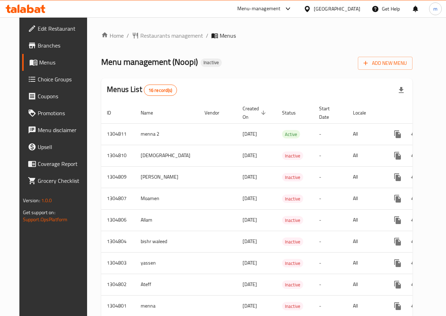
click at [41, 61] on span "Menus" at bounding box center [63, 62] width 49 height 8
click at [44, 24] on span "Edit Restaurant" at bounding box center [63, 28] width 50 height 8
click at [38, 46] on span "Branches" at bounding box center [63, 45] width 50 height 8
click at [369, 65] on icon "button" at bounding box center [365, 63] width 7 height 7
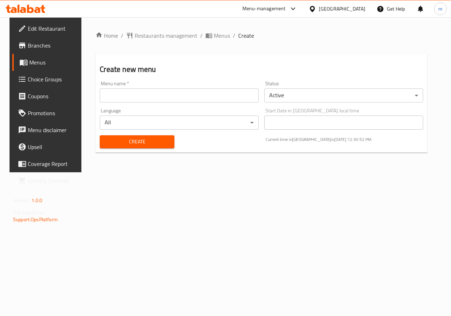
click at [210, 99] on input "text" at bounding box center [179, 96] width 159 height 14
type input "ة"
type input "Mazen"
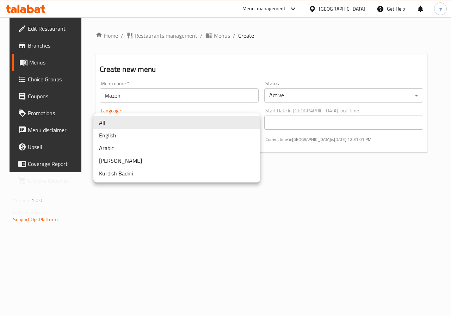
click at [209, 120] on body "​ Menu-management United Arab Emirates Get Help m Edit Restaurant Branches Menu…" at bounding box center [225, 166] width 451 height 299
click at [209, 120] on li "All" at bounding box center [176, 122] width 167 height 13
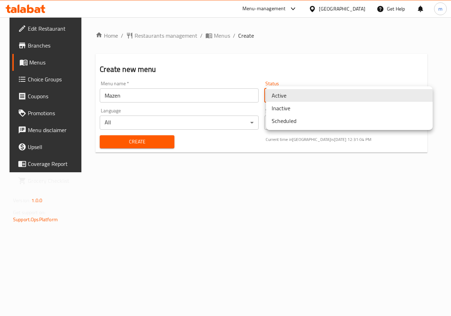
click at [391, 95] on body "​ Menu-management United Arab Emirates Get Help m Edit Restaurant Branches Menu…" at bounding box center [225, 166] width 451 height 299
click at [391, 95] on li "Active" at bounding box center [349, 95] width 167 height 13
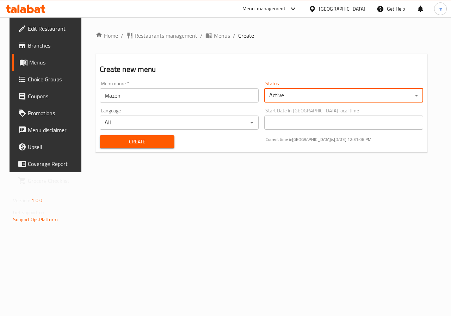
click at [158, 143] on span "Create" at bounding box center [136, 142] width 63 height 9
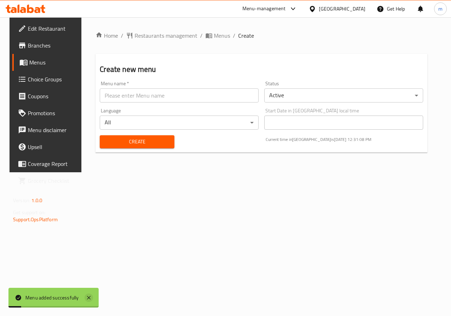
drag, startPoint x: 86, startPoint y: 299, endPoint x: 89, endPoint y: 295, distance: 5.0
click at [85, 299] on icon at bounding box center [89, 298] width 8 height 8
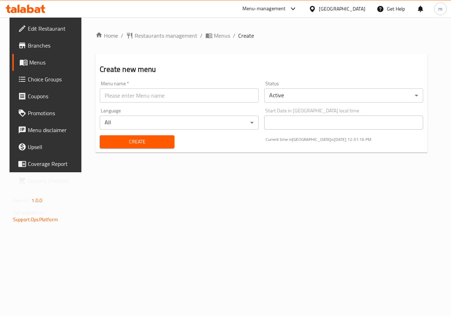
click at [296, 95] on body "​ Menu-management United Arab Emirates Get Help m Edit Restaurant Branches Menu…" at bounding box center [225, 166] width 451 height 299
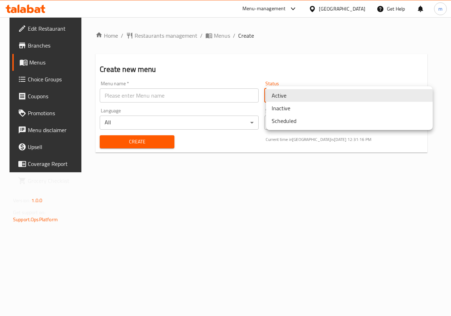
click at [296, 95] on li "Active" at bounding box center [349, 95] width 167 height 13
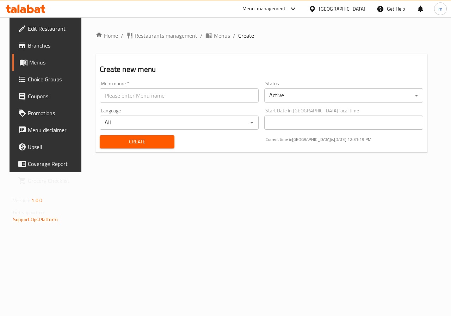
click at [224, 123] on body "​ Menu-management United Arab Emirates Get Help m Edit Restaurant Branches Menu…" at bounding box center [225, 166] width 451 height 299
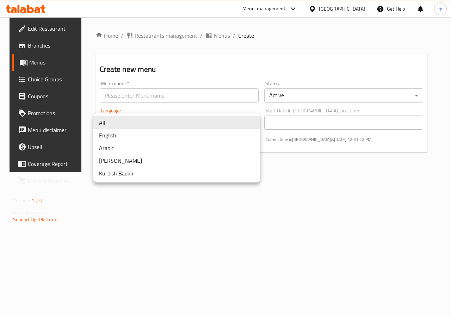
click at [181, 140] on li "English" at bounding box center [176, 135] width 167 height 13
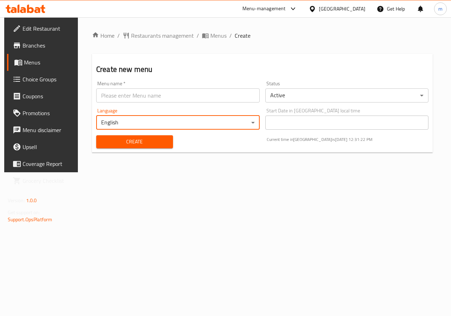
click at [182, 124] on body "​ Menu-management United Arab Emirates Get Help m Edit Restaurant Branches Menu…" at bounding box center [225, 166] width 451 height 299
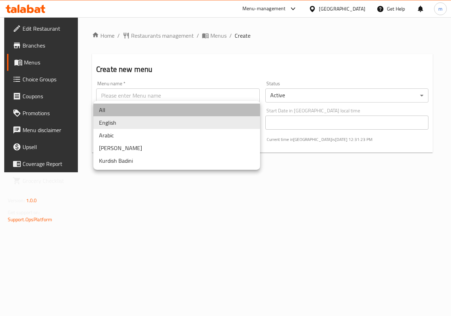
click at [141, 105] on li "All" at bounding box center [176, 110] width 167 height 13
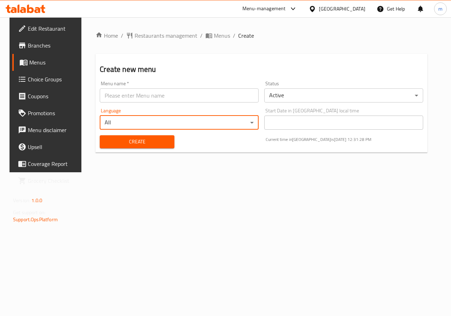
click at [28, 48] on span "Branches" at bounding box center [53, 45] width 51 height 8
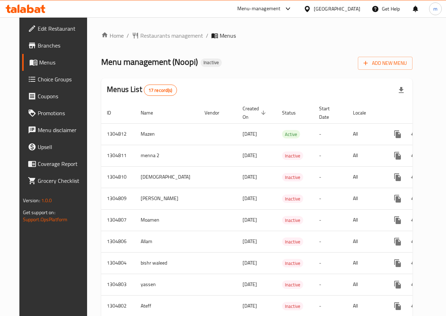
click at [38, 48] on span "Branches" at bounding box center [63, 45] width 50 height 8
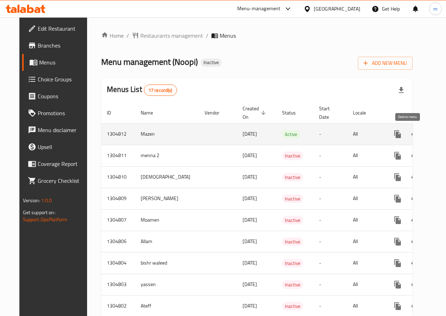
click at [429, 135] on icon "enhanced table" at bounding box center [431, 134] width 5 height 6
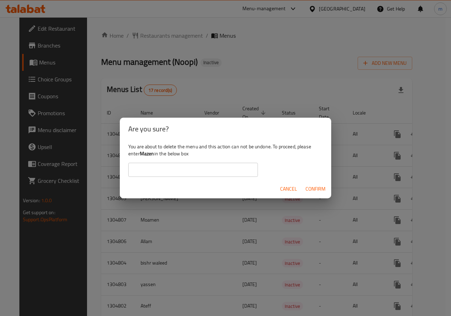
click at [290, 191] on span "Cancel" at bounding box center [288, 189] width 17 height 9
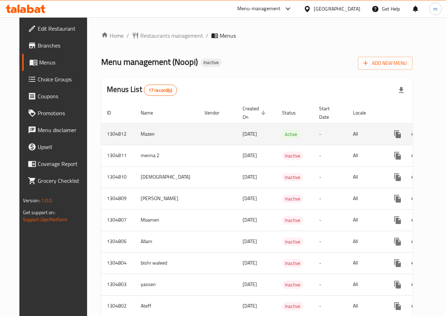
click at [347, 137] on td "All" at bounding box center [365, 134] width 36 height 22
click at [282, 136] on span "Active" at bounding box center [291, 134] width 18 height 8
click at [136, 129] on td "Mazen" at bounding box center [167, 134] width 64 height 22
click at [445, 134] on icon "enhanced table" at bounding box center [448, 134] width 6 height 6
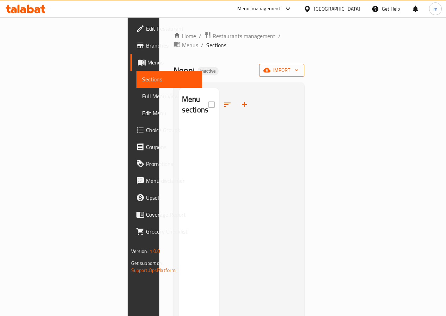
click at [299, 66] on span "import" at bounding box center [282, 70] width 34 height 9
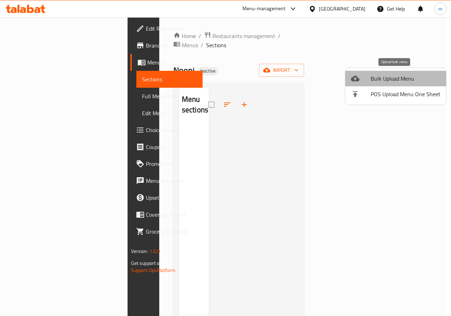
click at [402, 81] on span "Bulk Upload Menu" at bounding box center [406, 78] width 70 height 8
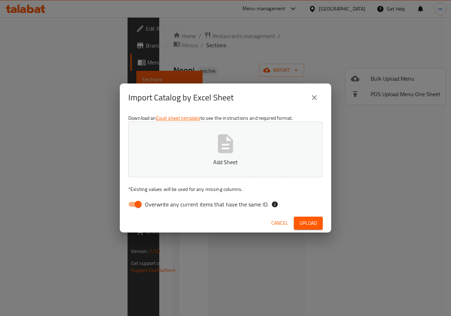
click at [306, 225] on span "Upload" at bounding box center [309, 223] width 18 height 9
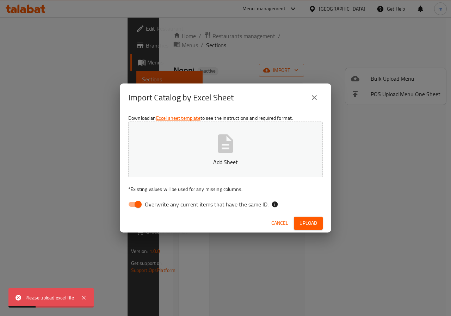
click at [271, 223] on button "Cancel" at bounding box center [280, 223] width 23 height 13
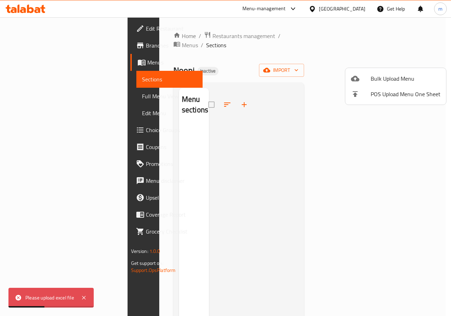
click at [372, 126] on div at bounding box center [225, 158] width 451 height 316
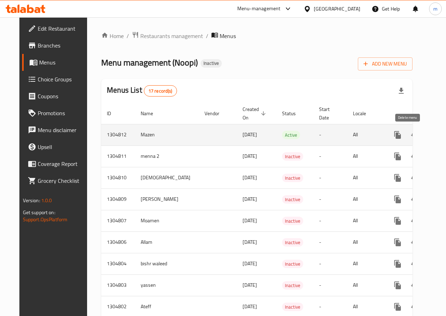
click at [427, 132] on icon "enhanced table" at bounding box center [431, 135] width 8 height 8
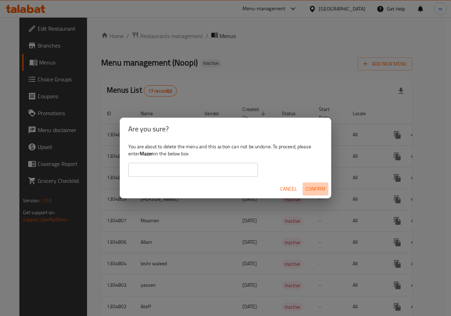
click at [317, 187] on span "Confirm" at bounding box center [316, 189] width 20 height 9
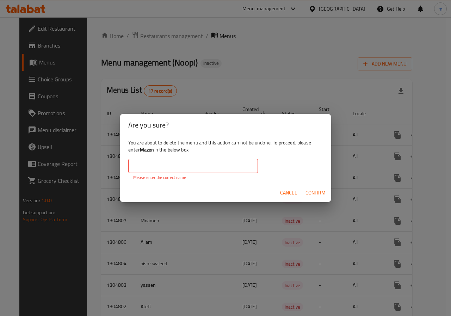
click at [204, 165] on input "text" at bounding box center [193, 166] width 130 height 14
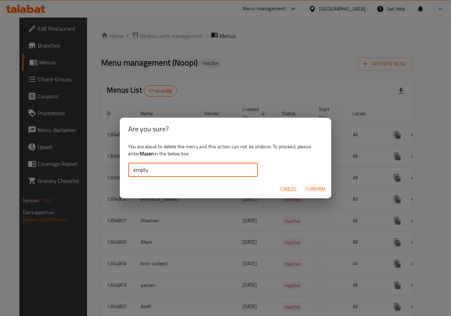
click at [327, 190] on button "Confirm" at bounding box center [316, 189] width 26 height 13
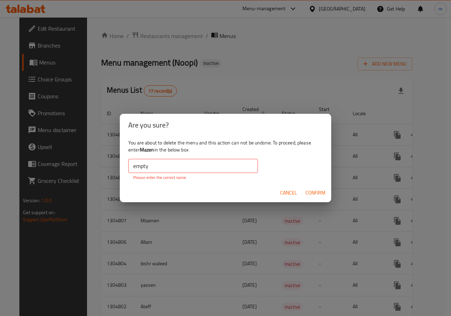
click at [176, 163] on input "empty" at bounding box center [193, 166] width 130 height 14
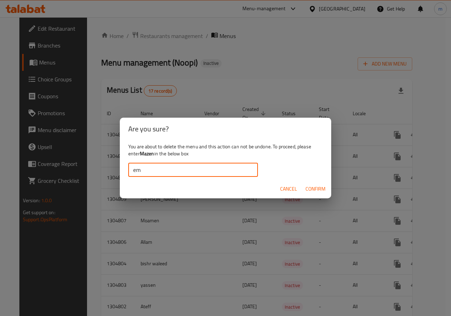
type input "e"
type input "Mazen"
click at [310, 186] on span "Confirm" at bounding box center [316, 189] width 20 height 9
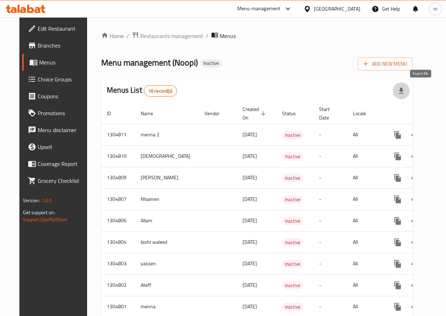
click at [406, 92] on icon "button" at bounding box center [401, 91] width 8 height 8
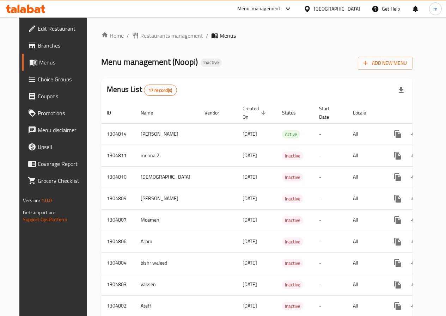
click at [29, 65] on span at bounding box center [34, 62] width 10 height 8
click at [394, 63] on span "Add New Menu" at bounding box center [385, 63] width 43 height 9
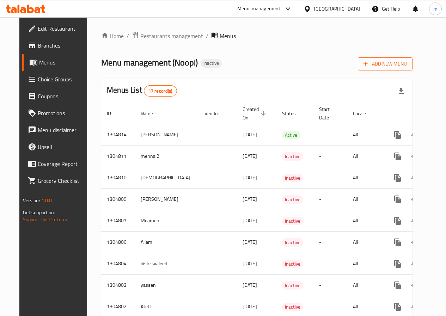
click at [407, 64] on span "Add New Menu" at bounding box center [385, 64] width 43 height 9
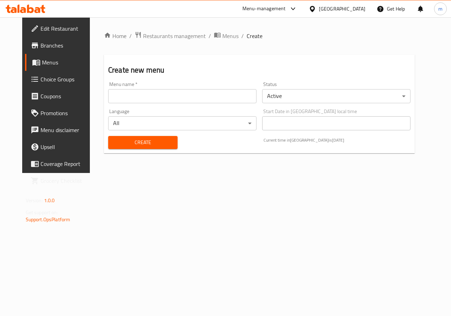
click at [215, 99] on input "text" at bounding box center [182, 96] width 148 height 14
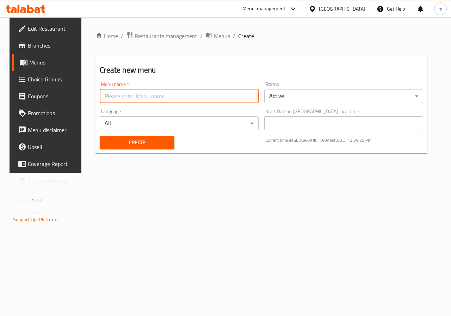
type input "Mazen"
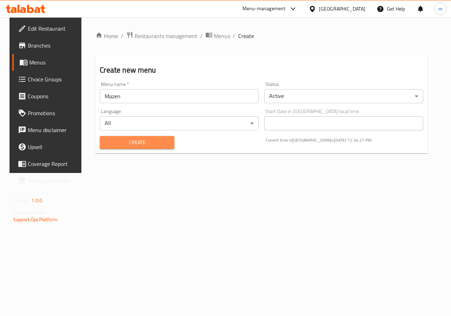
click at [162, 145] on span "Create" at bounding box center [136, 142] width 63 height 9
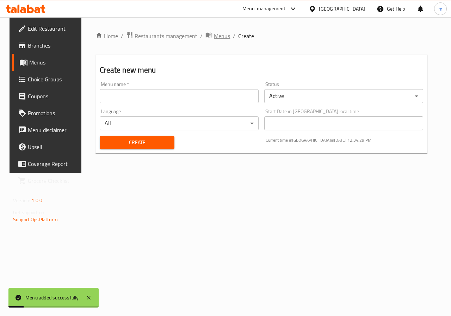
click at [219, 36] on span "Menus" at bounding box center [222, 36] width 16 height 8
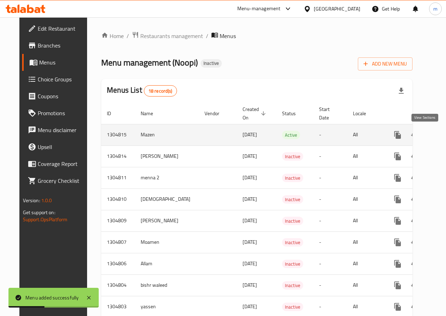
click at [444, 134] on icon "enhanced table" at bounding box center [448, 135] width 8 height 8
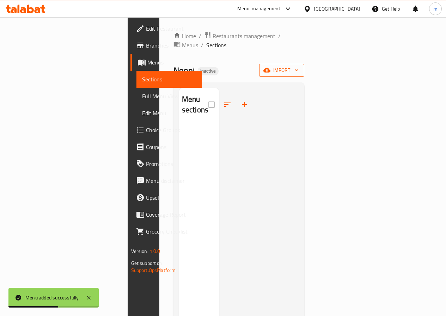
click at [271, 67] on icon "button" at bounding box center [266, 70] width 7 height 7
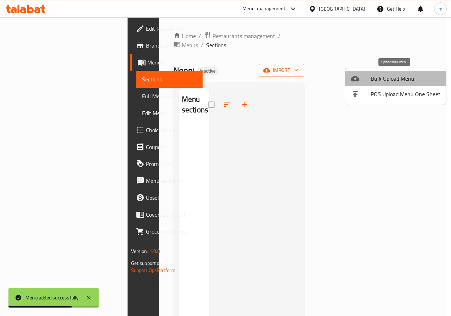
click at [399, 76] on span "Bulk Upload Menu" at bounding box center [406, 78] width 70 height 8
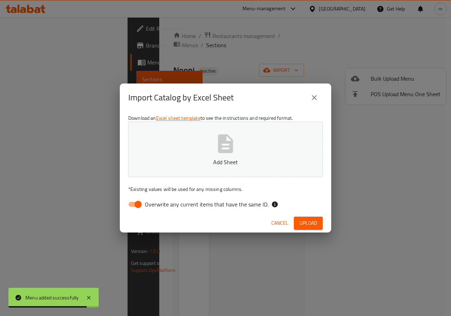
click at [143, 204] on input "Overwrite any current items that have the same ID." at bounding box center [138, 204] width 40 height 13
checkbox input "false"
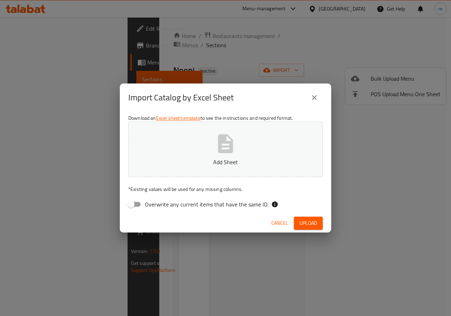
click at [223, 164] on p "Add Sheet" at bounding box center [225, 162] width 173 height 8
click at [304, 224] on span "Upload" at bounding box center [309, 223] width 18 height 9
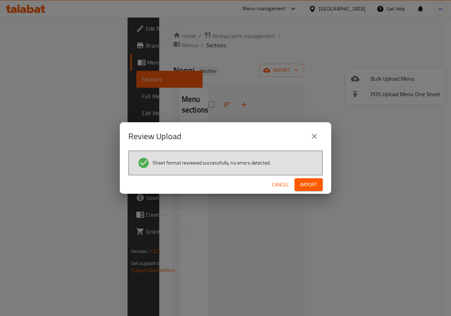
click at [308, 187] on span "Import" at bounding box center [308, 185] width 17 height 9
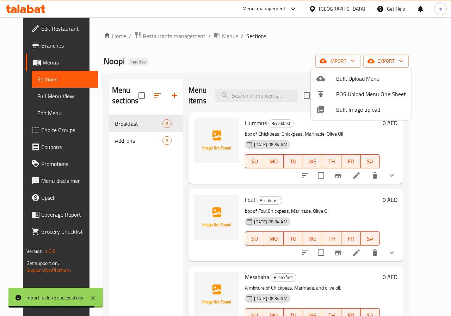
click at [377, 180] on div at bounding box center [225, 158] width 451 height 316
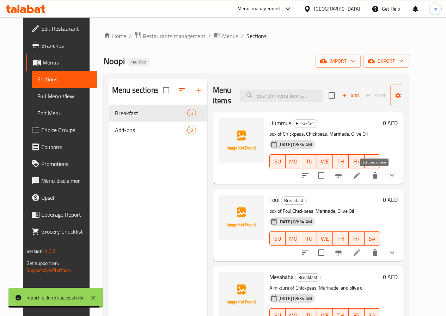
click at [361, 178] on icon at bounding box center [357, 175] width 8 height 8
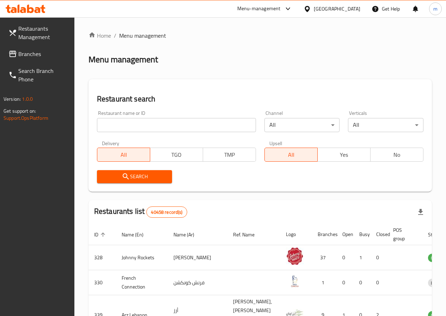
click at [42, 35] on span "Restaurants Management" at bounding box center [43, 32] width 50 height 17
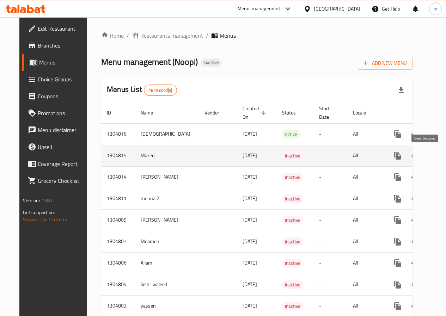
click at [445, 157] on icon "enhanced table" at bounding box center [448, 156] width 6 height 6
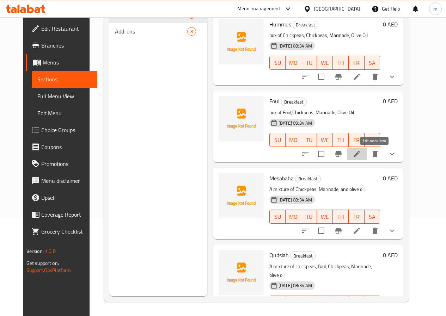
click at [361, 153] on icon at bounding box center [357, 154] width 8 height 8
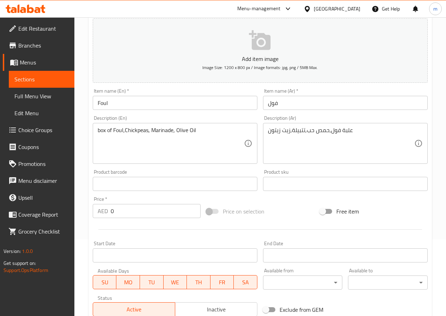
scroll to position [218, 0]
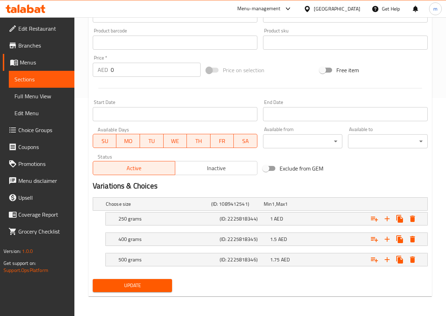
click at [151, 285] on span "Update" at bounding box center [132, 285] width 68 height 9
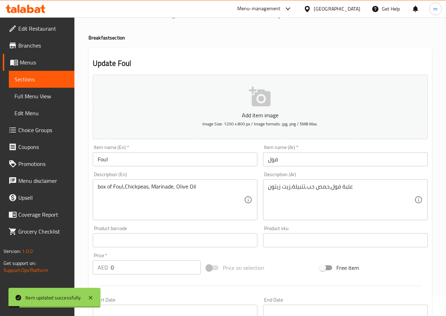
scroll to position [0, 0]
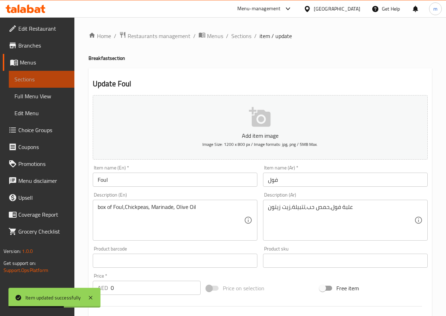
click at [48, 80] on span "Sections" at bounding box center [41, 79] width 54 height 8
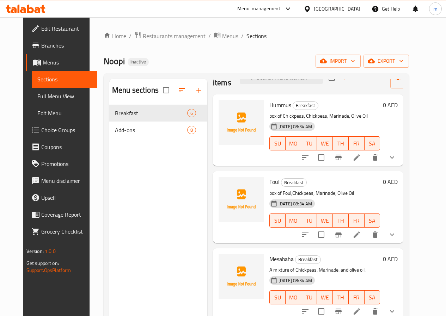
scroll to position [35, 0]
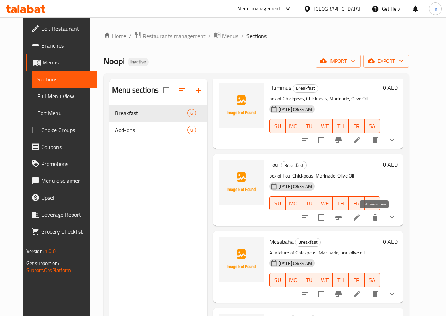
click at [361, 215] on icon at bounding box center [357, 217] width 8 height 8
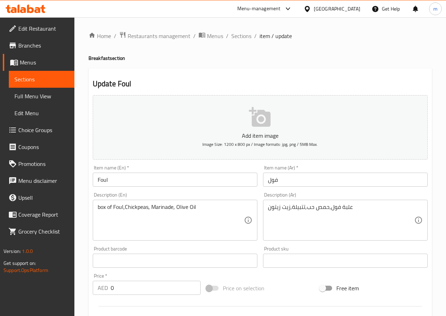
click at [47, 77] on span "Sections" at bounding box center [41, 79] width 54 height 8
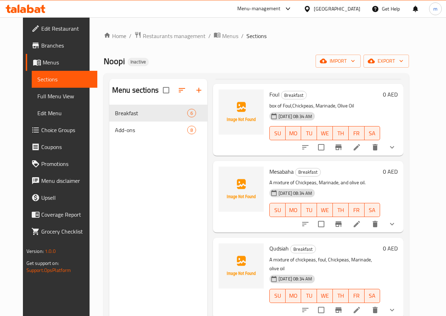
scroll to position [106, 0]
click at [219, 186] on img at bounding box center [241, 188] width 45 height 45
click at [315, 174] on h6 "Mesabaha Breakfast" at bounding box center [324, 171] width 111 height 10
click at [367, 225] on li at bounding box center [357, 224] width 20 height 13
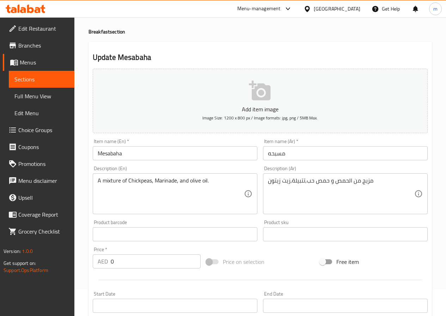
scroll to position [71, 0]
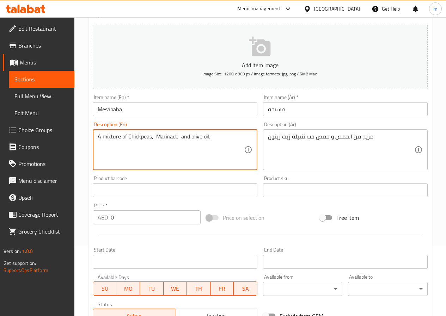
click at [137, 136] on textarea "A mixture of Chickpeas, Marinade, and olive oil." at bounding box center [171, 150] width 146 height 34
click at [137, 137] on textarea "A mixture of Chickpeas, Marinade, and olive oil." at bounding box center [171, 150] width 146 height 34
click at [153, 138] on textarea "A mixture of Chickpeas, Marinade, and olive oil." at bounding box center [171, 150] width 146 height 34
paste textarea "Chickpeas"
click at [154, 136] on textarea "A mixture of Chickpeas, Chickpeas Marinade, and olive oil." at bounding box center [171, 150] width 146 height 34
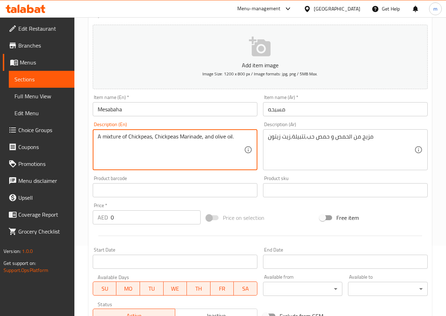
click at [178, 136] on textarea "A mixture of Chickpeas, Chickpeas Marinade, and olive oil." at bounding box center [171, 150] width 146 height 34
type textarea "A mixture of Chickpeas, Chickpeas, Marinade, and olive oil."
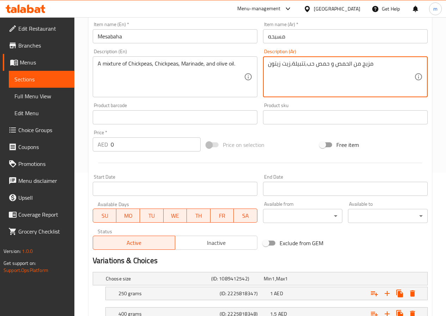
scroll to position [218, 0]
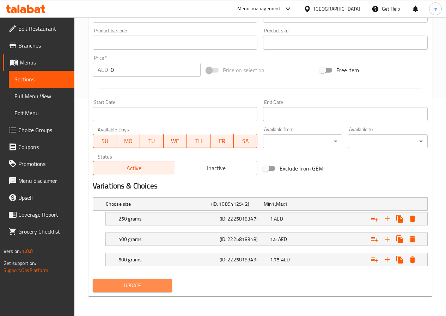
click at [153, 287] on span "Update" at bounding box center [132, 285] width 68 height 9
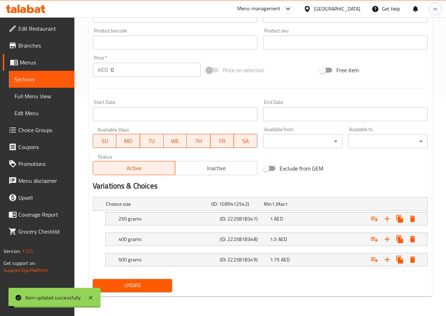
click at [36, 80] on span "Sections" at bounding box center [41, 79] width 54 height 8
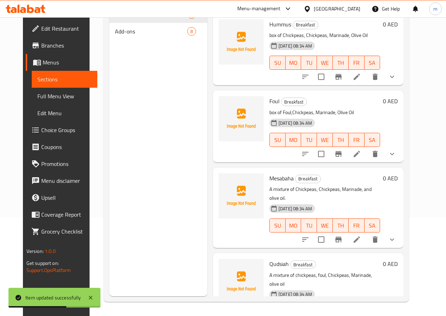
scroll to position [71, 0]
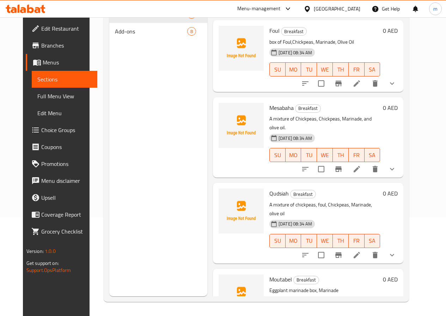
click at [367, 249] on li at bounding box center [357, 255] width 20 height 13
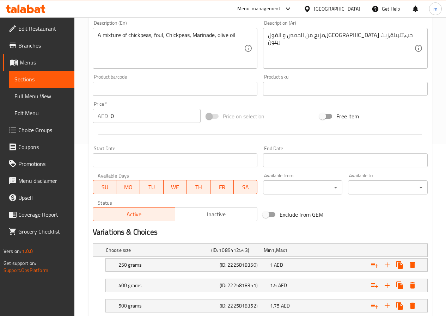
scroll to position [176, 0]
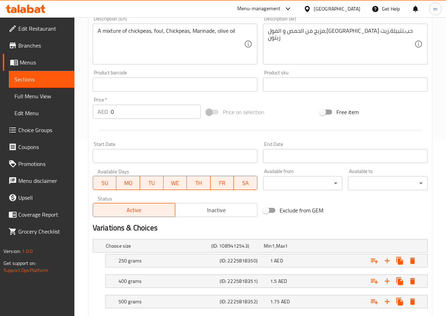
click at [61, 76] on span "Sections" at bounding box center [41, 79] width 54 height 8
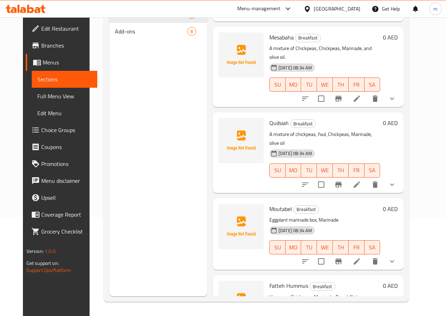
scroll to position [174, 0]
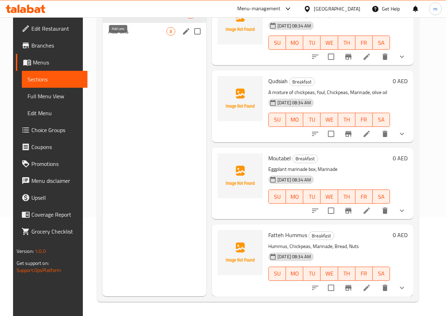
click at [128, 36] on span "Add-ons" at bounding box center [137, 31] width 58 height 8
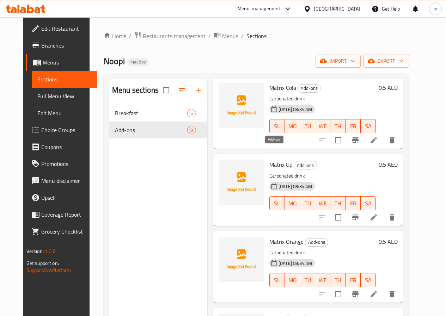
scroll to position [71, 0]
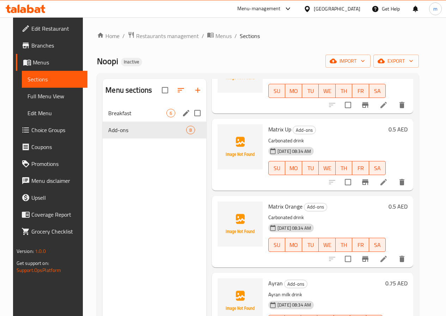
click at [129, 122] on div "Breakfast 6" at bounding box center [155, 113] width 104 height 17
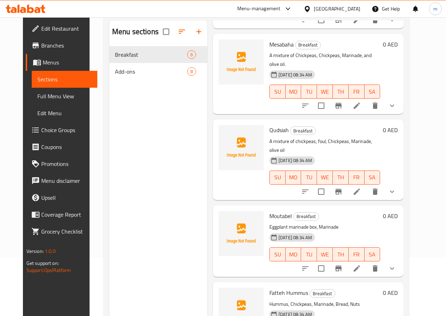
scroll to position [99, 0]
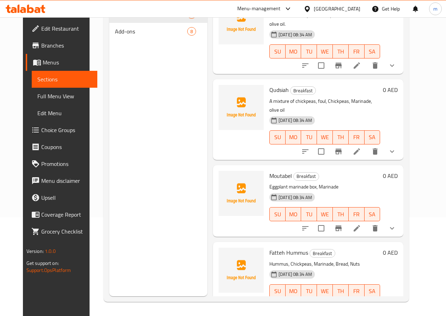
click at [378, 245] on div "Fatteh Hummus Breakfast Hummus, Chickpeas, Marinade, Bread, Nuts [DATE] 08:34 A…" at bounding box center [325, 278] width 116 height 66
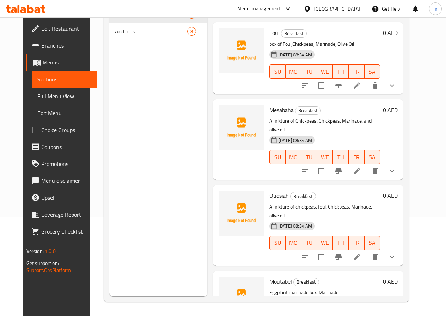
scroll to position [0, 0]
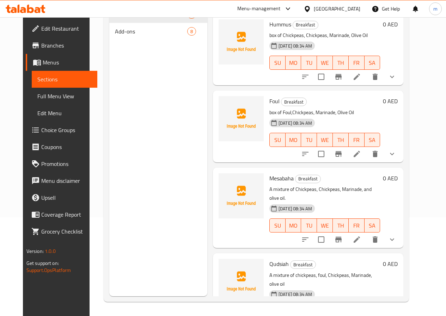
click at [273, 140] on span "SU" at bounding box center [278, 140] width 10 height 10
click at [367, 155] on li at bounding box center [357, 154] width 20 height 13
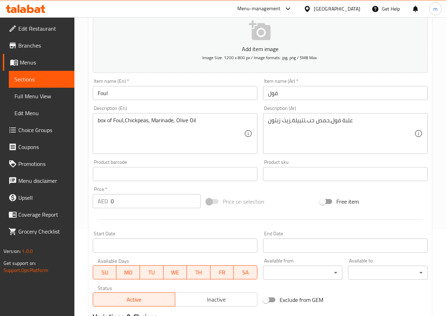
scroll to position [141, 0]
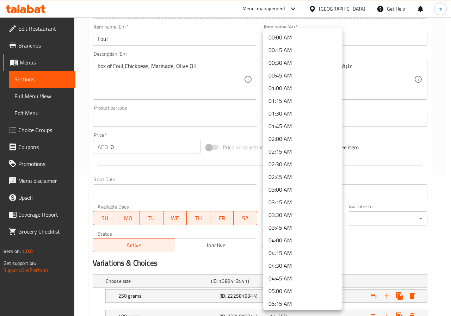
click at [312, 175] on body "​ Menu-management [GEOGRAPHIC_DATA] Get Help m Edit Restaurant Branches Menus S…" at bounding box center [225, 25] width 451 height 299
click at [385, 249] on div at bounding box center [225, 158] width 451 height 316
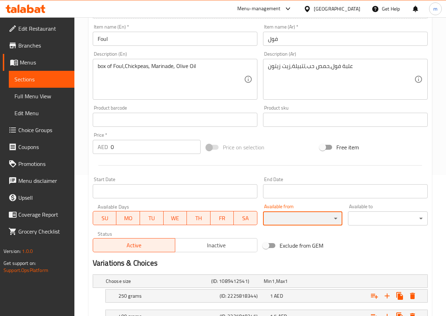
scroll to position [0, 0]
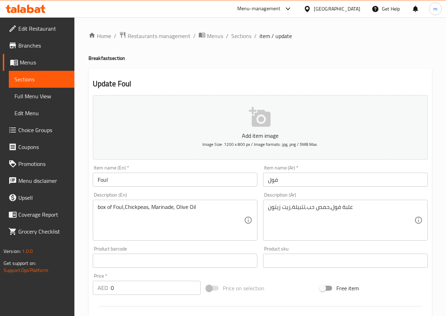
click at [68, 79] on span "Sections" at bounding box center [41, 79] width 54 height 8
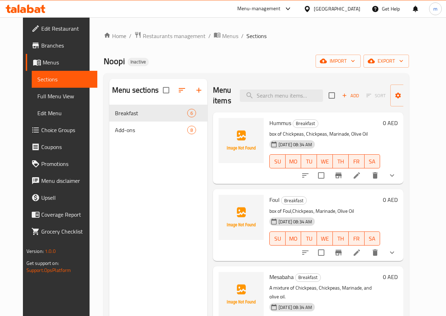
click at [43, 66] on span "Menus" at bounding box center [67, 62] width 49 height 8
